Goal: Find contact information

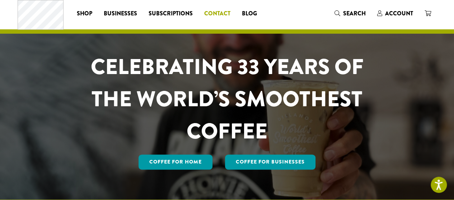
click at [227, 12] on span "Contact" at bounding box center [217, 13] width 26 height 9
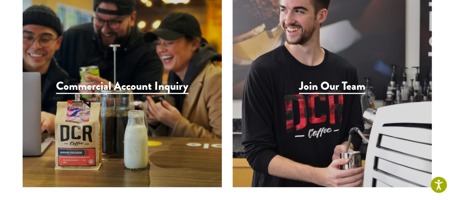
scroll to position [752, 0]
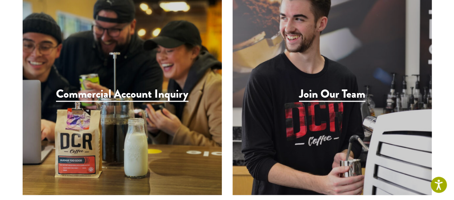
click at [331, 90] on div "Join Our Team" at bounding box center [331, 96] width 199 height 199
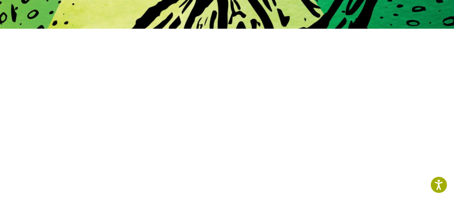
scroll to position [178, 0]
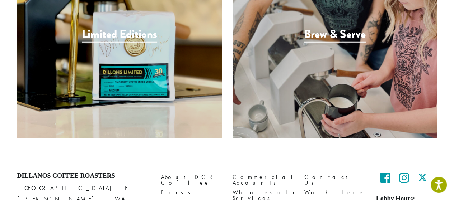
scroll to position [1069, 0]
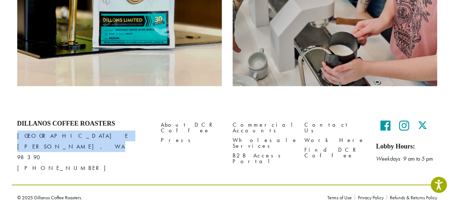
drag, startPoint x: 67, startPoint y: 147, endPoint x: 16, endPoint y: 138, distance: 50.9
click at [16, 138] on div "Dillanos Coffee Roasters 1620 45th Street E Sumner, WA 98390 (253) 826-1807" at bounding box center [83, 150] width 143 height 70
copy p "1620 45th Street E Sumner, WA 98390"
